Goal: Task Accomplishment & Management: Use online tool/utility

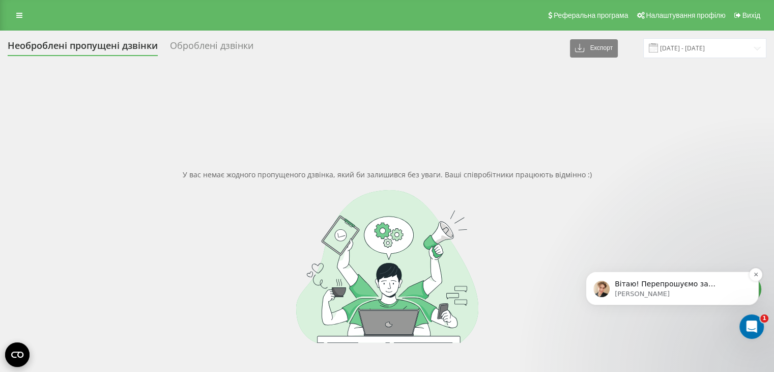
click at [663, 291] on p "Volodymyr • Щойно" at bounding box center [680, 293] width 131 height 9
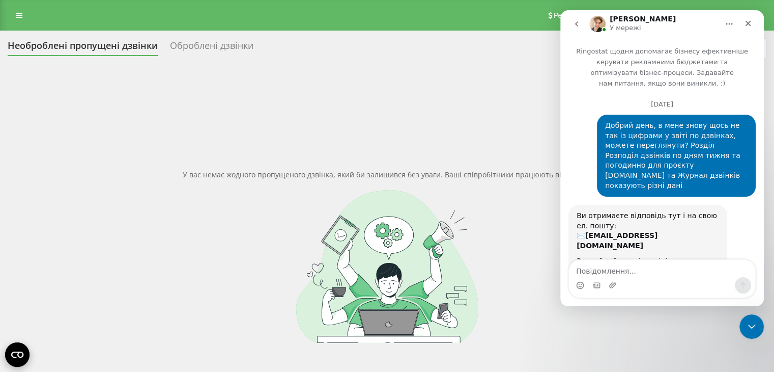
scroll to position [2, 0]
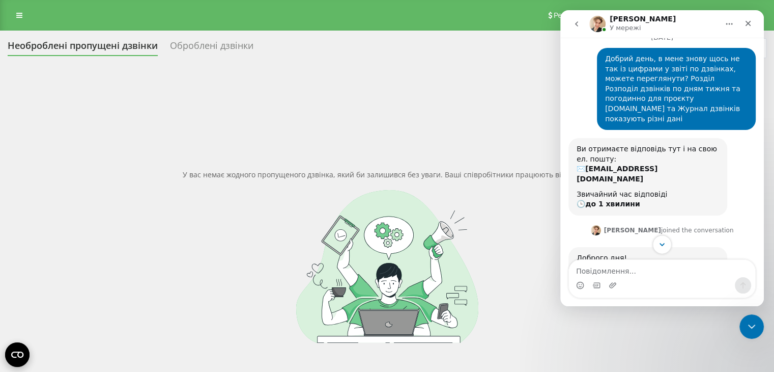
click at [662, 246] on icon "Scroll to bottom" at bounding box center [662, 244] width 9 height 9
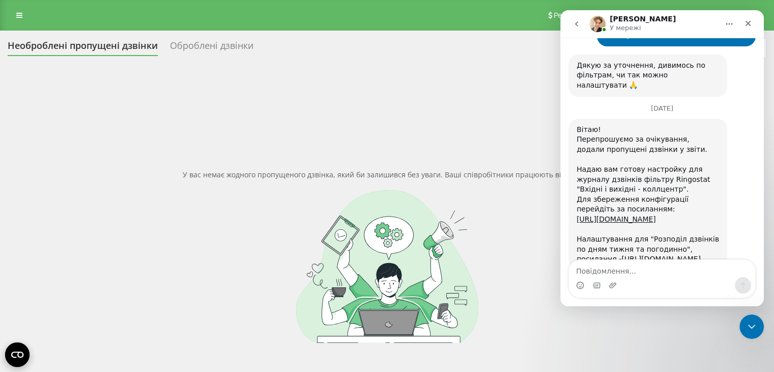
scroll to position [2413, 0]
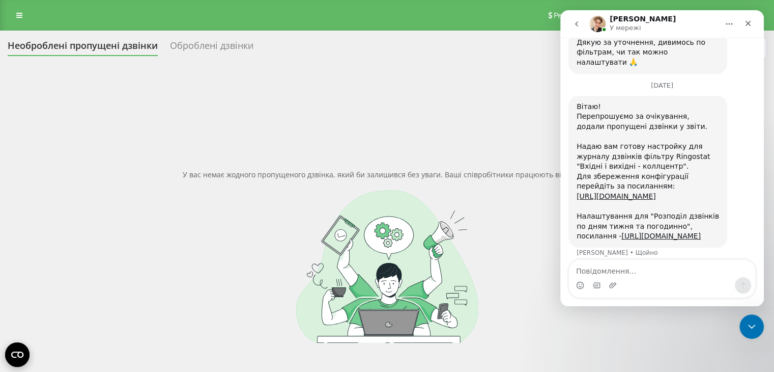
click at [662, 248] on div "Вітаю! Перепрошуємо за очікування, додали пропущені дзвінки у звіти. Надаю вам …" at bounding box center [662, 183] width 187 height 174
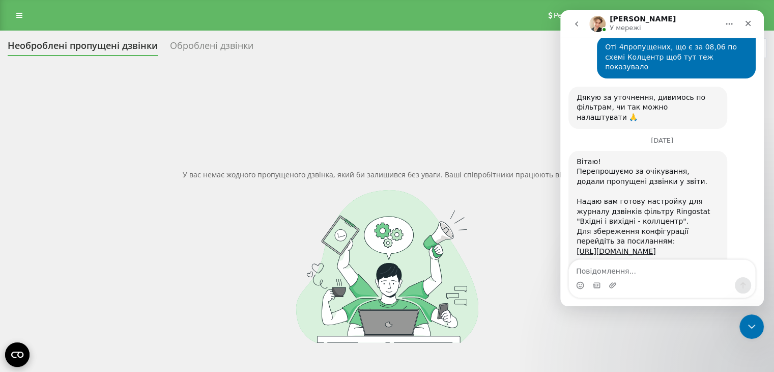
scroll to position [2412, 0]
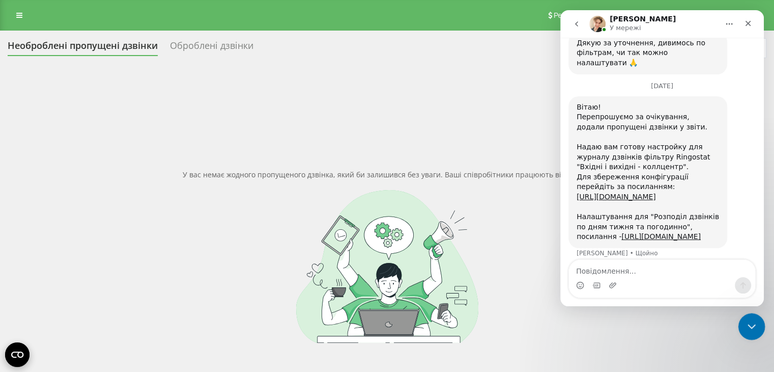
drag, startPoint x: 745, startPoint y: 323, endPoint x: 1062, endPoint y: 379, distance: 322.0
click at [744, 323] on icon "Закрити програму для спілкування Intercom" at bounding box center [750, 325] width 12 height 12
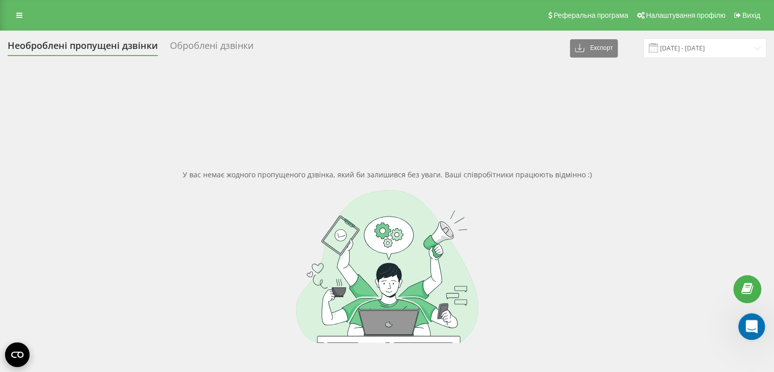
click at [747, 325] on icon "Відкрити програму для спілкування Intercom" at bounding box center [750, 325] width 17 height 17
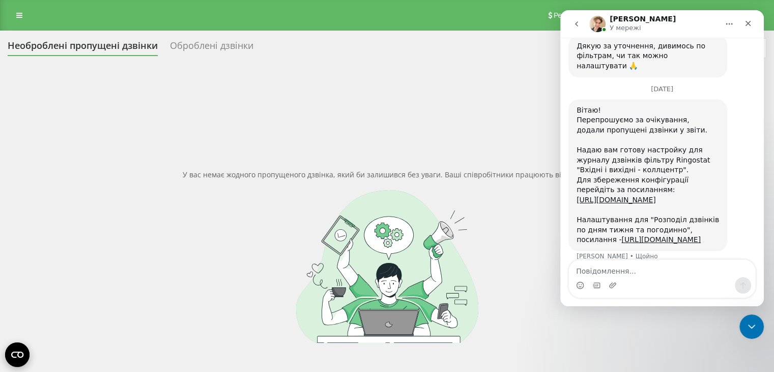
scroll to position [2413, 0]
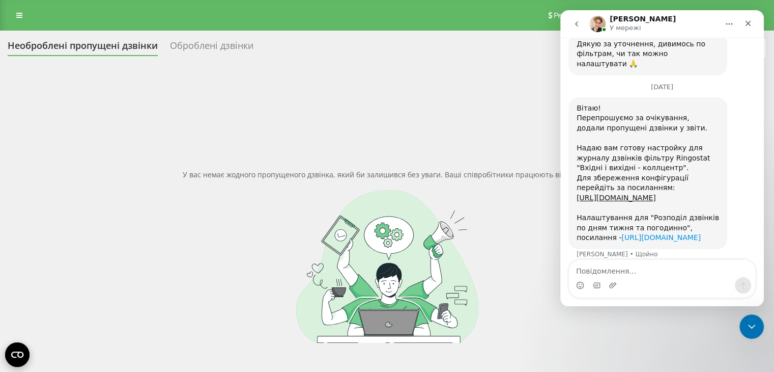
click at [642, 233] on link "https://app.ringostat.com/reports_filters/share/250d45cbb5" at bounding box center [661, 237] width 79 height 8
click at [622, 233] on link "https://app.ringostat.com/reports_filters/share/250d45cbb5" at bounding box center [661, 237] width 79 height 8
click at [759, 326] on div "Закрити програму для спілкування Intercom" at bounding box center [750, 325] width 24 height 24
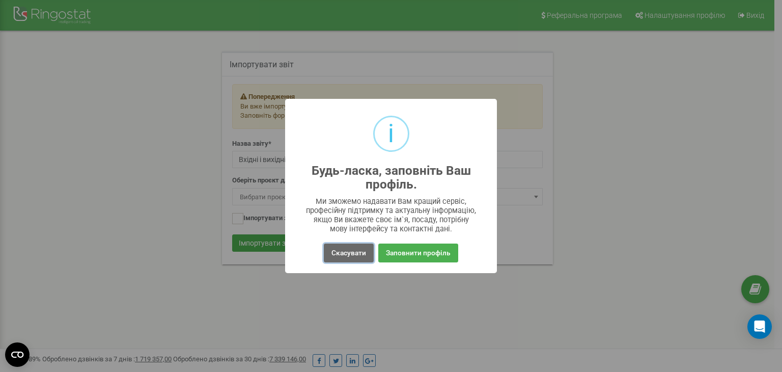
click at [345, 252] on button "Скасувати" at bounding box center [349, 252] width 50 height 19
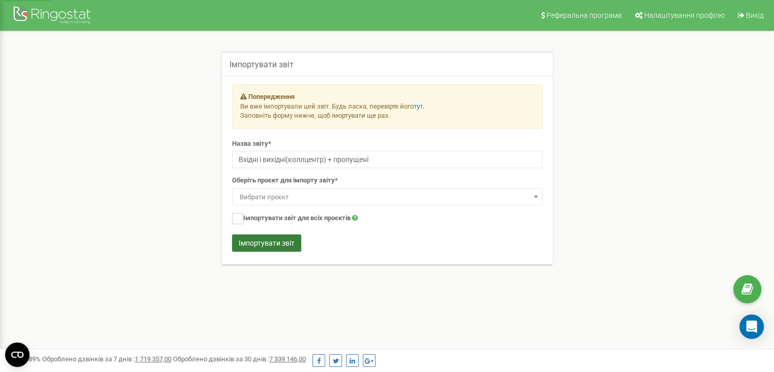
click at [269, 240] on button "Імпортувати звіт" at bounding box center [266, 242] width 69 height 17
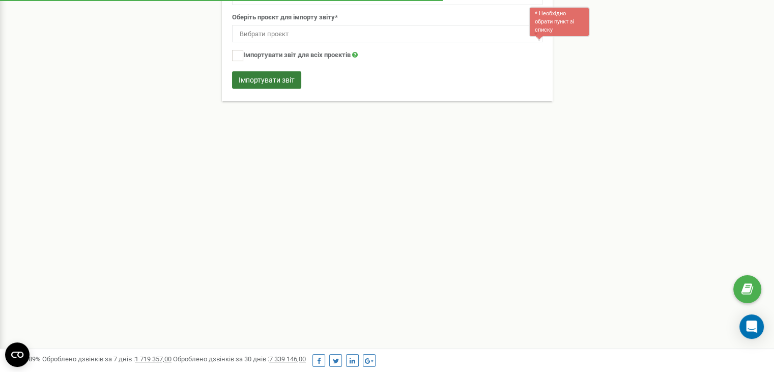
scroll to position [169, 0]
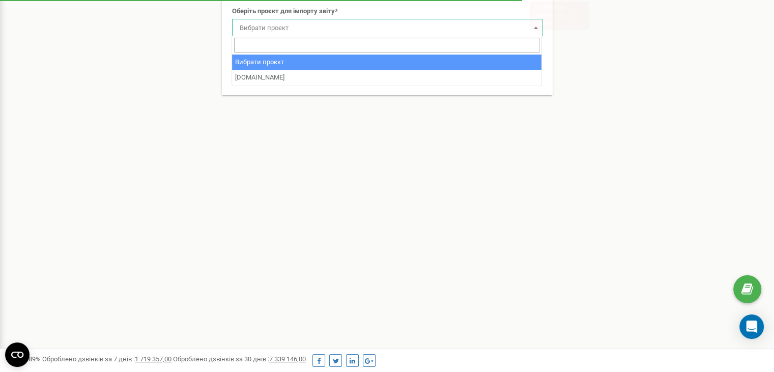
click at [429, 29] on span "Вибрати проєкт" at bounding box center [387, 28] width 303 height 14
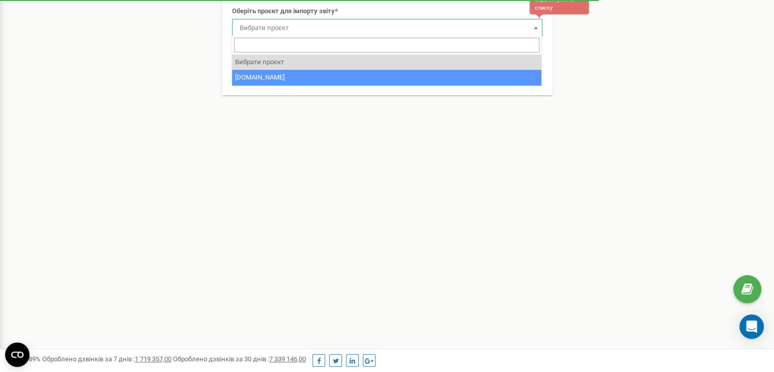
select select "167041"
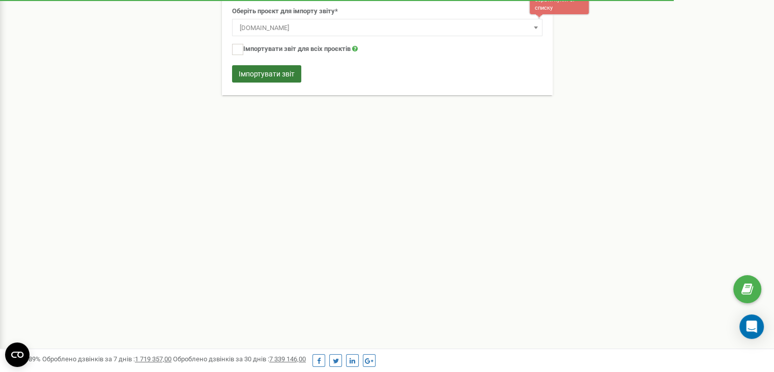
click at [287, 71] on button "Імпортувати звіт" at bounding box center [266, 73] width 69 height 17
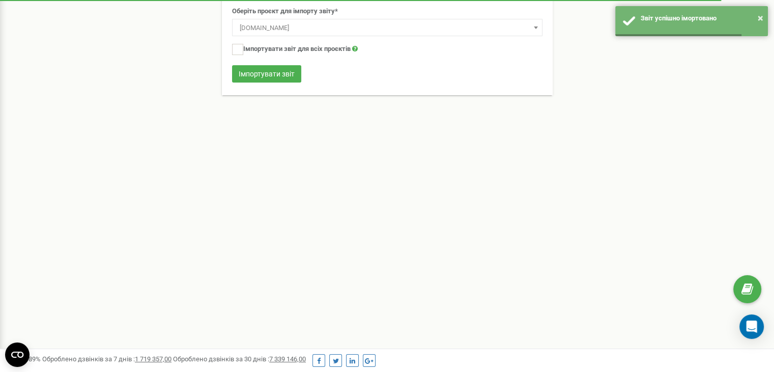
scroll to position [0, 0]
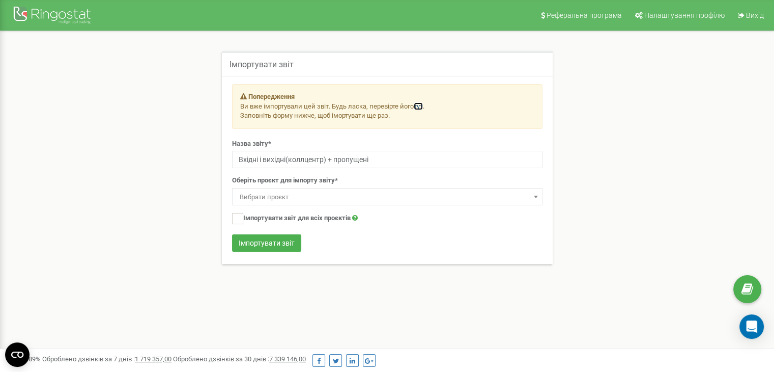
click at [418, 105] on link "тут" at bounding box center [418, 106] width 9 height 8
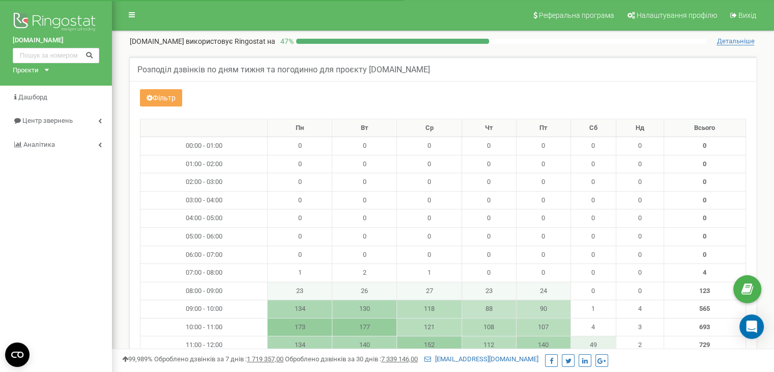
click at [172, 93] on button "Фільтр" at bounding box center [161, 97] width 42 height 17
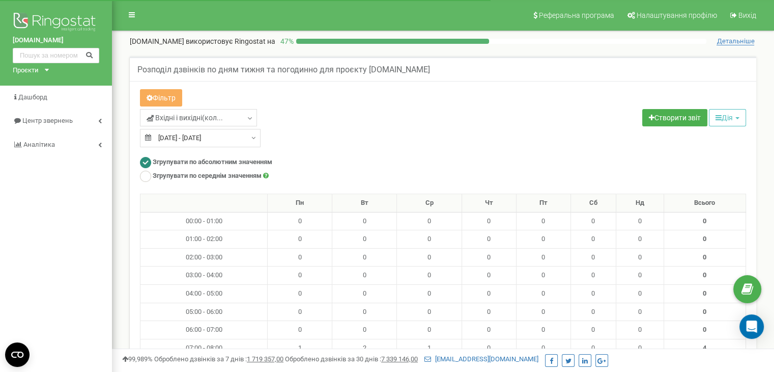
type input "20.07.2025"
type input "19.08.2025"
click at [181, 137] on input "20.07.2025 - 19.08.2025" at bounding box center [200, 138] width 121 height 18
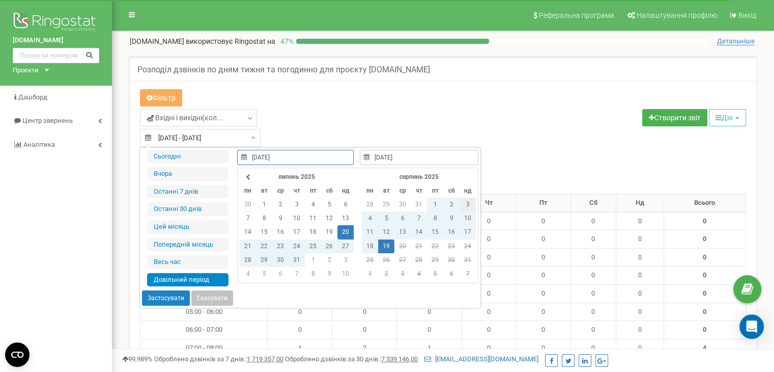
type input "03.08.2025"
click at [464, 201] on td "3" at bounding box center [468, 205] width 16 height 14
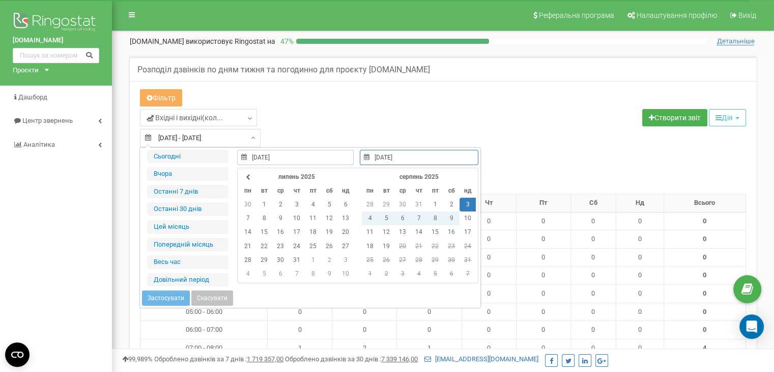
type input "03.08.2025"
click at [468, 203] on td "3" at bounding box center [468, 205] width 16 height 14
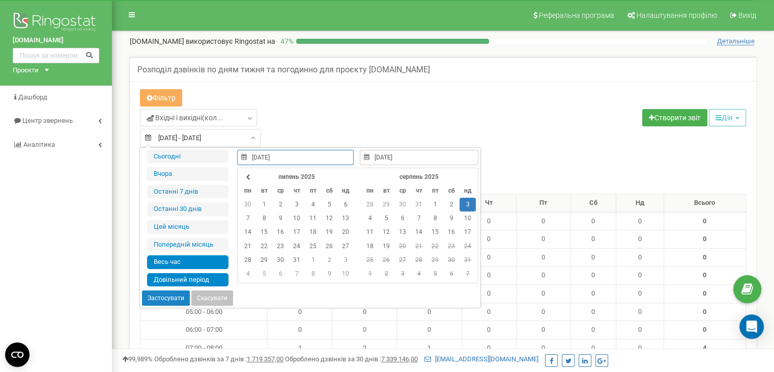
type input "03.03.2025"
type input "19.08.2025"
type input "03.08.2025"
click at [151, 299] on button "Застосувати" at bounding box center [166, 297] width 48 height 15
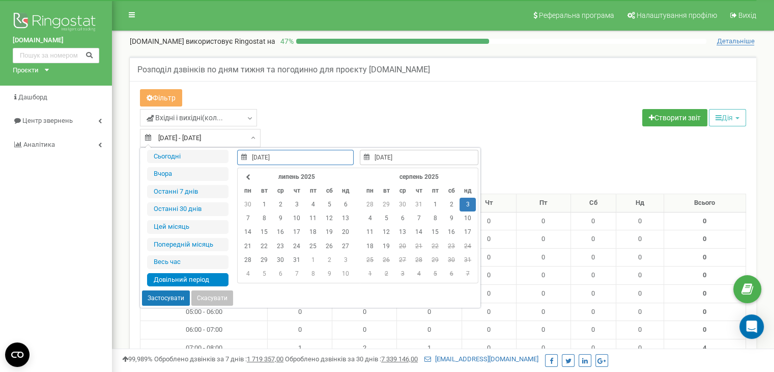
type input "[DATE] - [DATE]"
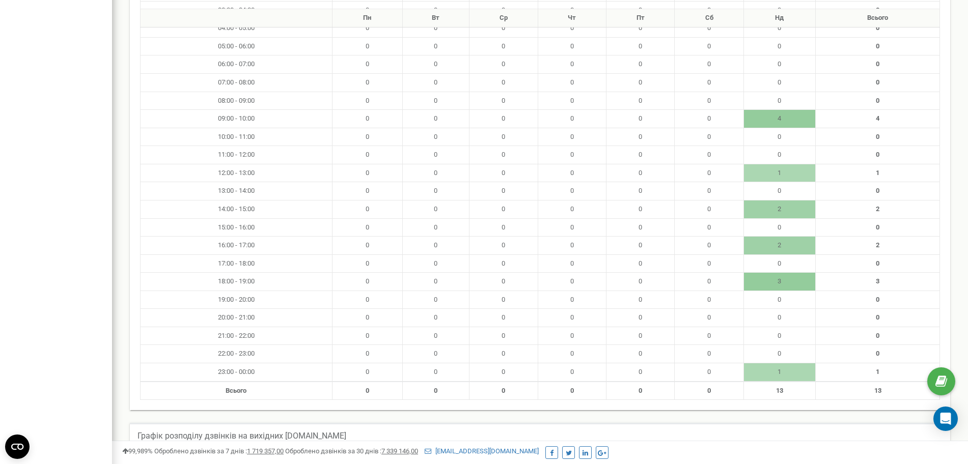
scroll to position [201, 0]
